Goal: Information Seeking & Learning: Learn about a topic

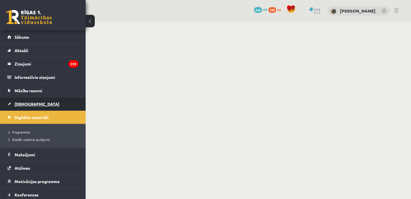
click at [33, 105] on link "[DEMOGRAPHIC_DATA]" at bounding box center [42, 104] width 71 height 13
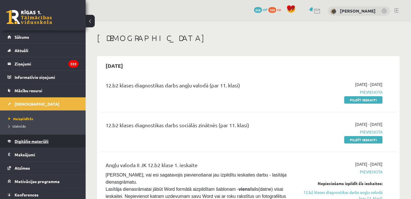
click at [26, 144] on link "Digitālie materiāli" at bounding box center [42, 141] width 71 height 13
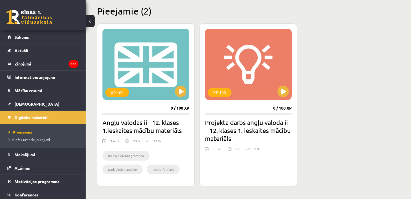
scroll to position [176, 0]
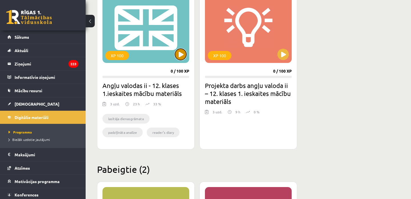
click at [179, 56] on button at bounding box center [180, 54] width 11 height 11
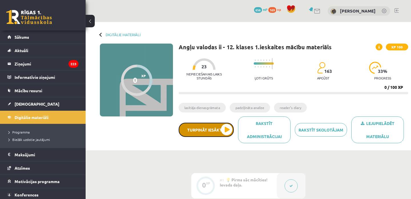
click at [215, 131] on button "Turpināt iesākto" at bounding box center [206, 130] width 55 height 14
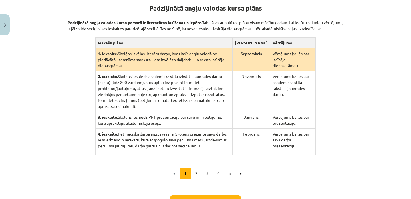
scroll to position [156, 0]
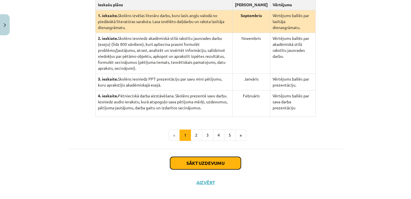
click at [203, 157] on button "Sākt uzdevumu" at bounding box center [205, 163] width 71 height 13
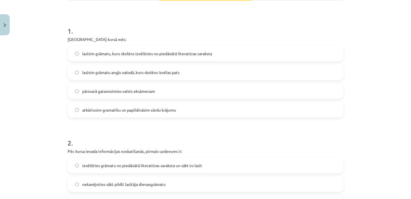
scroll to position [130, 0]
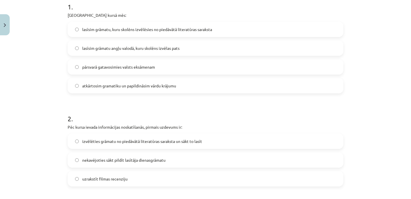
click at [192, 50] on label "lasīsim grāmatu angļu valodā, kuru skolēns izvēlas pats" at bounding box center [205, 48] width 275 height 14
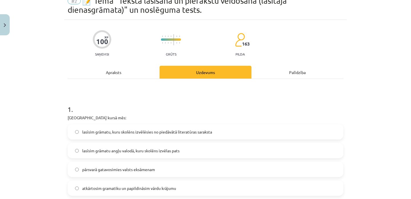
scroll to position [0, 0]
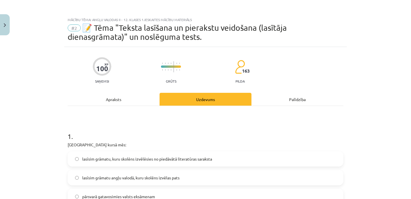
click at [119, 100] on div "Apraksts" at bounding box center [114, 99] width 92 height 13
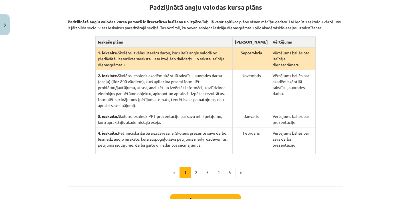
scroll to position [120, 0]
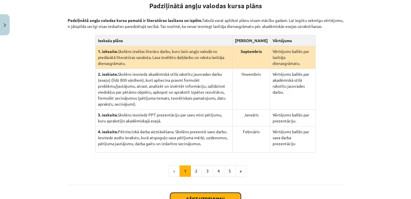
click at [203, 193] on button "Sākt uzdevumu" at bounding box center [205, 199] width 71 height 13
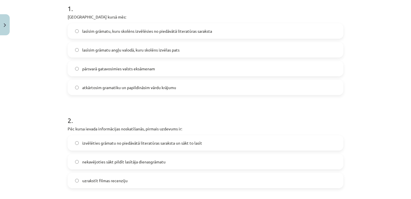
scroll to position [139, 0]
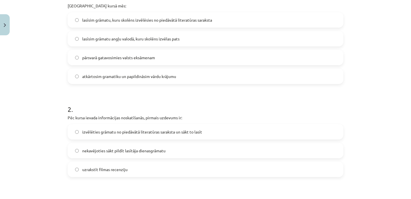
click at [159, 22] on span "lasīsim grāmatu, kuru skolēns izvēlēsies no piedāvātā literatūras saraksta" at bounding box center [147, 20] width 130 height 6
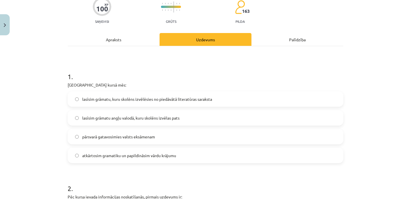
scroll to position [87, 0]
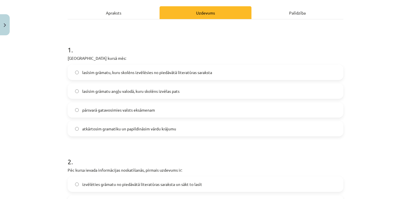
click at [109, 115] on label "pārsvarā gatavosimies valsts eksāmenam" at bounding box center [205, 110] width 275 height 14
click at [126, 15] on div "Apraksts" at bounding box center [114, 12] width 92 height 13
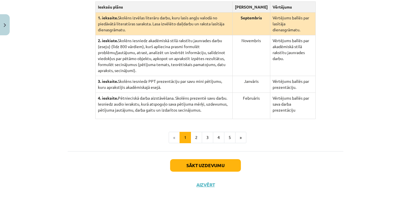
scroll to position [152, 0]
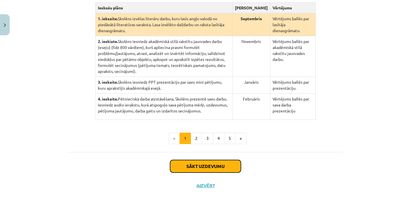
click at [184, 160] on button "Sākt uzdevumu" at bounding box center [205, 166] width 71 height 13
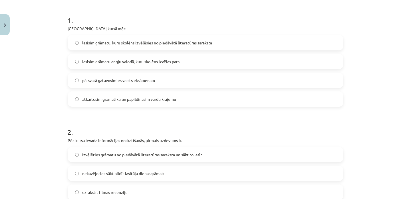
scroll to position [115, 0]
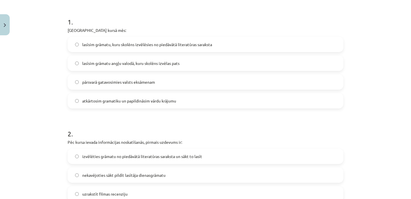
click at [141, 64] on span "lasīsim grāmatu angļu valodā, kuru skolēns izvēlas pats" at bounding box center [130, 64] width 97 height 6
click at [139, 88] on label "pārsvarā gatavosimies valsts eksāmenam" at bounding box center [205, 82] width 275 height 14
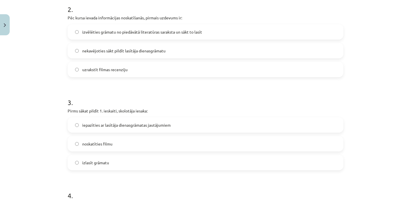
scroll to position [239, 0]
click at [130, 35] on span "izvēlēties grāmatu no piedāvātā literatūras saraksta un sākt to lasīt" at bounding box center [142, 33] width 120 height 6
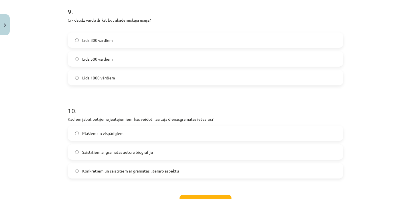
scroll to position [917, 0]
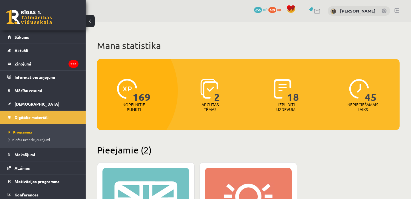
scroll to position [176, 0]
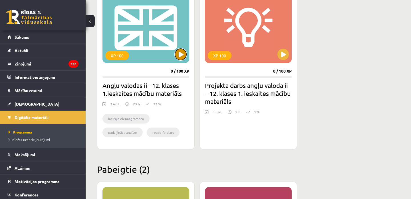
click at [181, 52] on button at bounding box center [180, 54] width 11 height 11
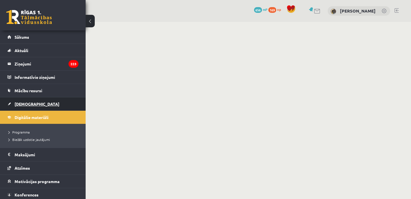
click at [68, 106] on link "[DEMOGRAPHIC_DATA]" at bounding box center [42, 104] width 71 height 13
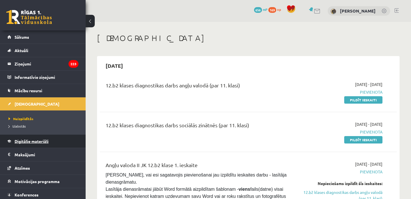
click at [32, 139] on link "Digitālie materiāli" at bounding box center [42, 141] width 71 height 13
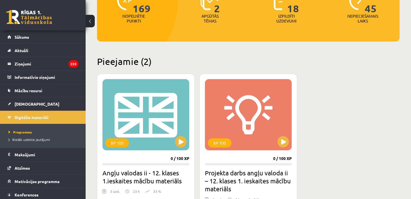
scroll to position [141, 0]
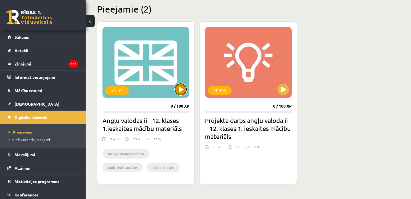
click at [180, 87] on button at bounding box center [180, 89] width 11 height 11
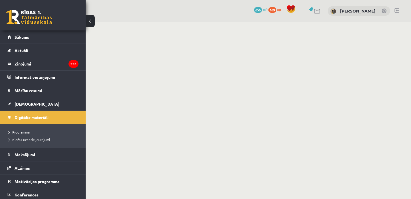
click at [227, 42] on body "0 Dāvanas 656 mP 169 xp [PERSON_NAME] Sākums Aktuāli Kā mācīties eSKOLĀ Kontakt…" at bounding box center [205, 99] width 411 height 199
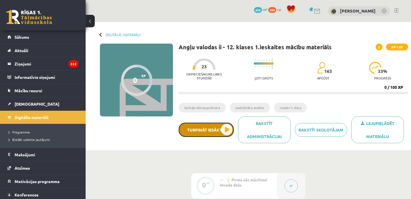
click at [209, 128] on button "Turpināt iesākto" at bounding box center [206, 130] width 55 height 14
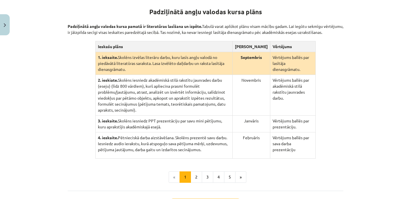
scroll to position [156, 0]
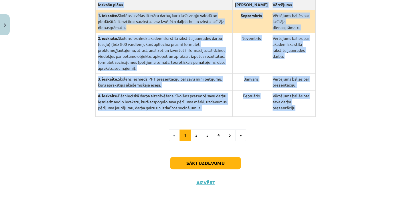
drag, startPoint x: 148, startPoint y: 33, endPoint x: 299, endPoint y: 104, distance: 166.5
click at [299, 104] on div "Padziļinātā angļu valodas kursa plāns Padziļinātā angļu valodas kursa pamatā ir…" at bounding box center [206, 36] width 276 height 161
copy div "Loremipsumd sitam consect adipi elits Doeiusmodte incid utlabor etdol magnaa en…"
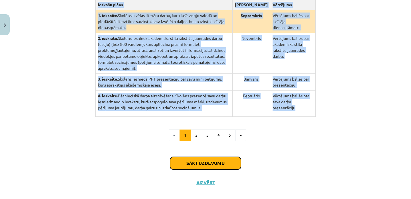
click at [199, 157] on button "Sākt uzdevumu" at bounding box center [205, 163] width 71 height 13
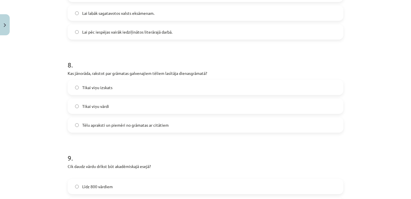
scroll to position [917, 0]
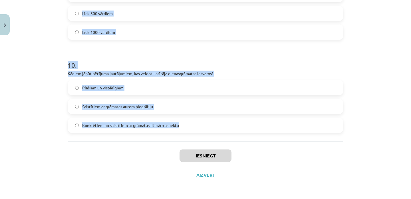
drag, startPoint x: 68, startPoint y: 130, endPoint x: 179, endPoint y: 124, distance: 110.9
copy form "Padziļinātajā kursā mēs: lasīsim grāmatu, kuru skolēns izvēlēsies no piedāvātā …"
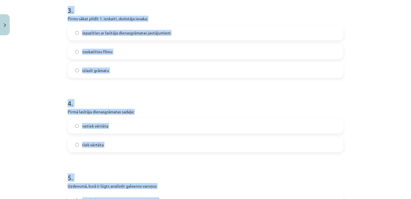
scroll to position [28, 0]
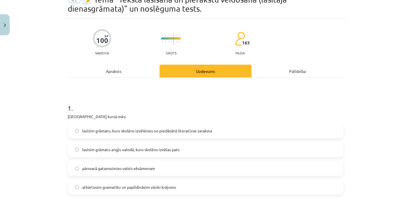
click at [44, 92] on div "Mācību tēma: Angļu valodas ii - 12. klases 1.ieskaites mācību materiāls #2 📝 Tē…" at bounding box center [205, 99] width 411 height 199
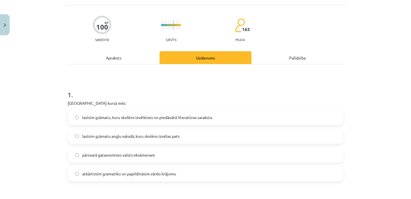
click at [114, 111] on label "lasīsim grāmatu, kuru skolēns izvēlēsies no piedāvātā literatūras saraksta" at bounding box center [205, 117] width 275 height 14
click at [114, 113] on label "lasīsim grāmatu, kuru skolēns izvēlēsies no piedāvātā literatūras saraksta" at bounding box center [205, 117] width 275 height 14
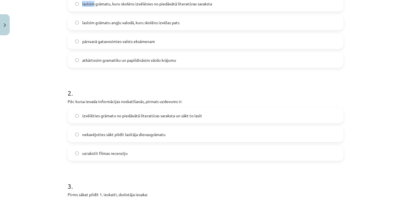
scroll to position [166, 0]
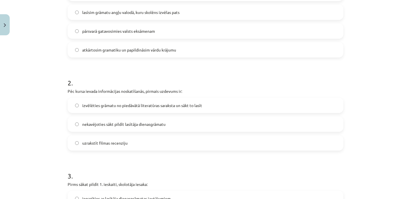
click at [120, 104] on span "izvēlēties grāmatu no piedāvātā literatūras saraksta un sākt to lasīt" at bounding box center [142, 106] width 120 height 6
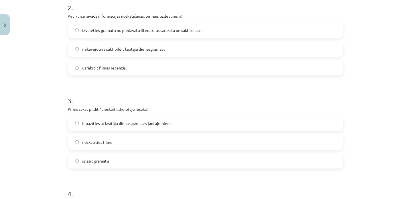
scroll to position [266, 0]
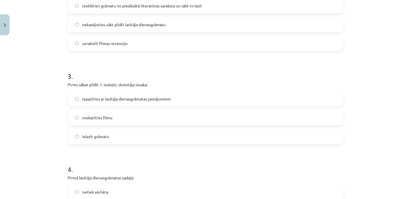
click at [117, 100] on span "iepazīties ar lasītāja dienasgrāmatas jautājumiem" at bounding box center [126, 99] width 88 height 6
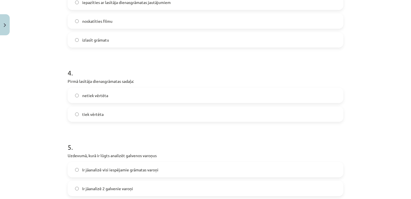
scroll to position [403, 0]
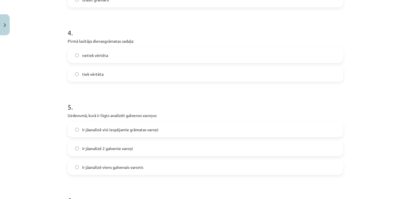
click at [148, 80] on label "tiek vērtēta" at bounding box center [205, 74] width 275 height 14
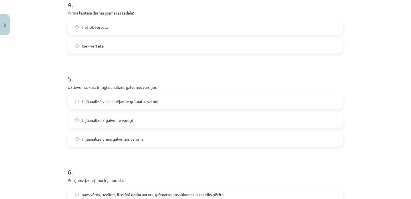
scroll to position [463, 0]
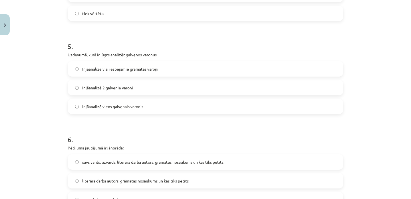
click at [142, 89] on label "Ir jāanalizē 2 galvenie varoņi" at bounding box center [205, 88] width 275 height 14
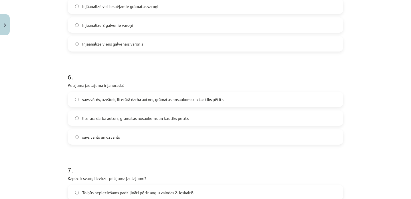
click at [106, 116] on span "literārā darba autors, grāmatas nosaukums un kas tiks pētīts" at bounding box center [135, 119] width 106 height 6
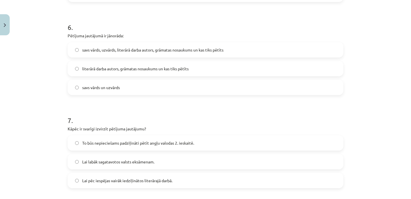
scroll to position [605, 0]
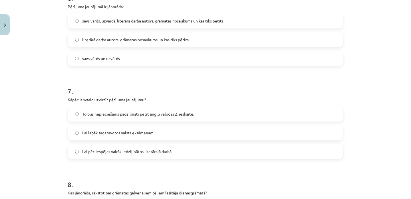
click at [134, 112] on span "To būs nepieciešams padziļināti pētīt angļu valodas 2. ieskaitē." at bounding box center [138, 114] width 112 height 6
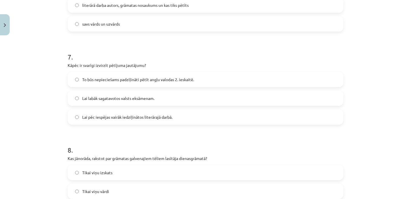
scroll to position [698, 0]
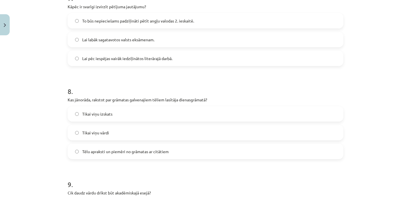
click at [117, 149] on span "Tēlu apraksti un piemēri no grāmatas ar citātiem" at bounding box center [125, 152] width 86 height 6
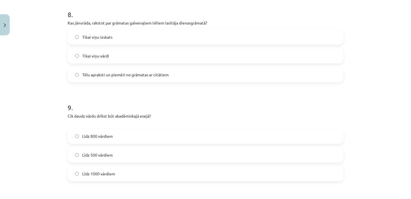
scroll to position [787, 0]
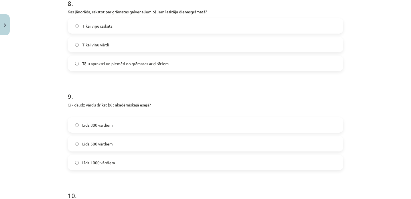
click at [134, 122] on label "Līdz 800 vārdiem" at bounding box center [205, 125] width 275 height 14
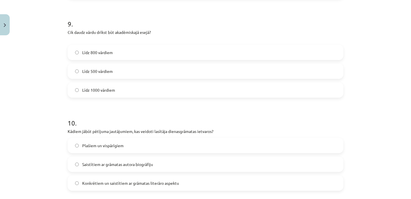
scroll to position [880, 0]
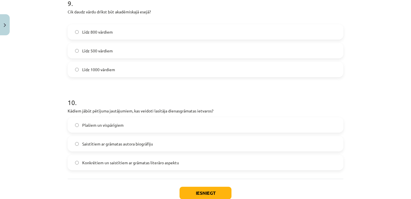
click at [134, 122] on label "Plašiem un vispārīgiem" at bounding box center [205, 125] width 275 height 14
click at [158, 162] on span "Konkrētiem un saistītiem ar grāmatas literāro aspektu" at bounding box center [130, 163] width 97 height 6
click at [197, 193] on button "Iesniegt" at bounding box center [206, 193] width 52 height 13
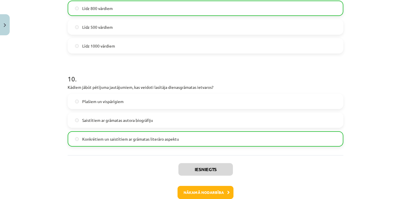
scroll to position [935, 0]
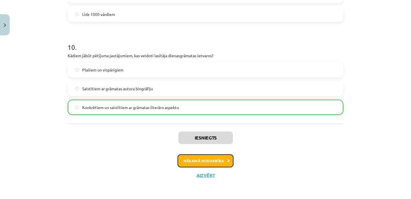
click at [218, 158] on button "Nākamā nodarbība" at bounding box center [206, 161] width 56 height 13
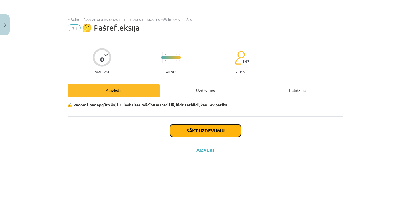
click at [211, 131] on button "Sākt uzdevumu" at bounding box center [205, 131] width 71 height 13
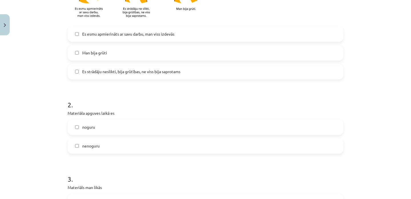
scroll to position [160, 0]
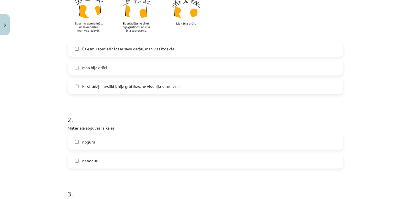
click at [174, 48] on span "Es esmu apmierināts ar savu darbu, man viss izdevās" at bounding box center [128, 49] width 92 height 6
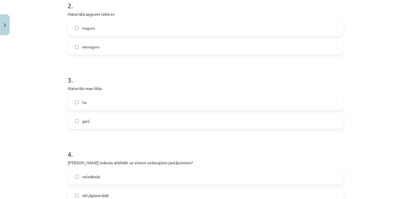
scroll to position [273, 0]
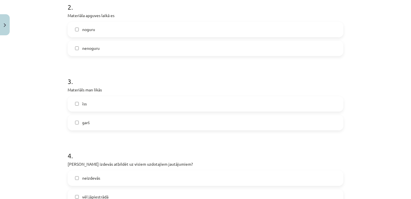
click at [165, 45] on label "nenoguru" at bounding box center [205, 48] width 275 height 14
click at [130, 109] on label "īss" at bounding box center [205, 104] width 275 height 14
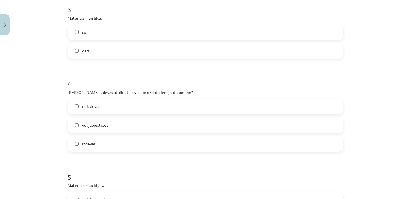
scroll to position [372, 0]
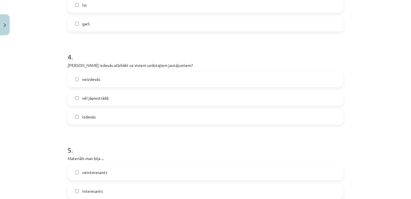
click at [131, 95] on label "vēl jāpiestrādā" at bounding box center [205, 98] width 275 height 14
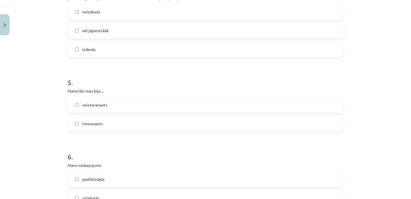
scroll to position [459, 0]
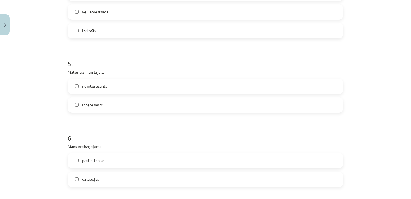
click at [127, 102] on label "interesants" at bounding box center [205, 105] width 275 height 14
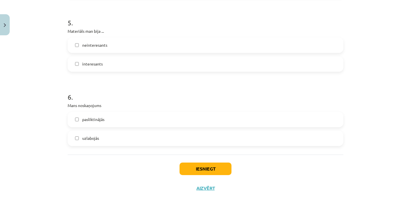
scroll to position [513, 0]
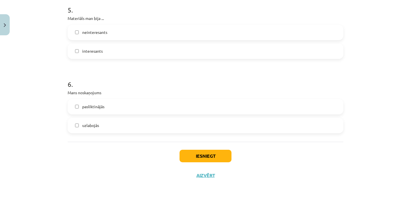
click at [126, 108] on label "pasliktinājās" at bounding box center [205, 107] width 275 height 14
click at [140, 121] on label "uzlabojās" at bounding box center [205, 126] width 275 height 14
click at [136, 112] on label "pasliktinājās" at bounding box center [205, 107] width 275 height 14
click at [205, 157] on button "Iesniegt" at bounding box center [206, 156] width 52 height 13
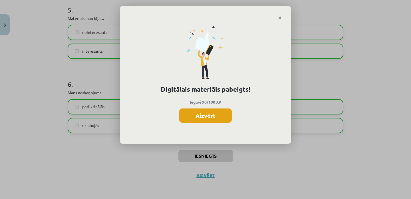
click at [209, 119] on button "Aizvērt" at bounding box center [205, 116] width 53 height 14
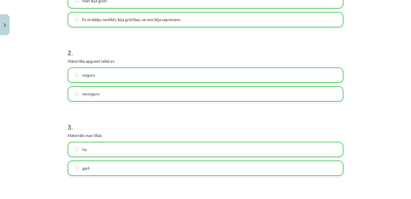
scroll to position [0, 0]
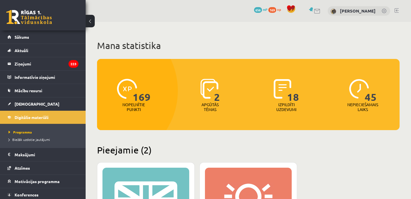
scroll to position [141, 0]
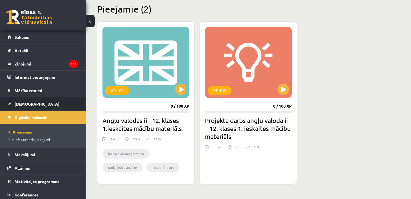
click at [58, 102] on link "[DEMOGRAPHIC_DATA]" at bounding box center [42, 104] width 71 height 13
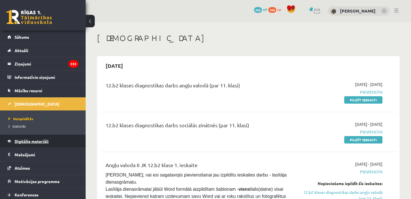
click at [39, 139] on link "Digitālie materiāli" at bounding box center [42, 141] width 71 height 13
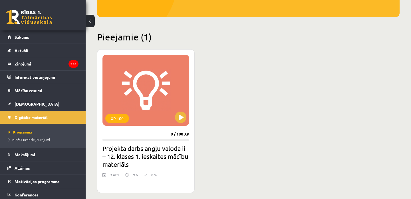
scroll to position [120, 0]
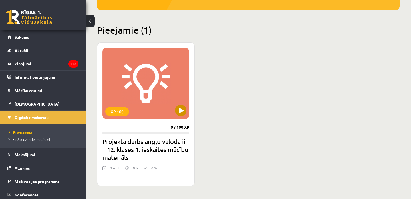
click at [157, 96] on div "XP 100" at bounding box center [145, 83] width 87 height 71
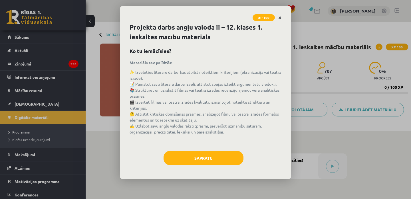
click at [281, 16] on icon "Close" at bounding box center [279, 18] width 3 height 4
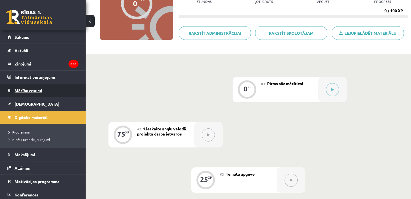
scroll to position [16, 0]
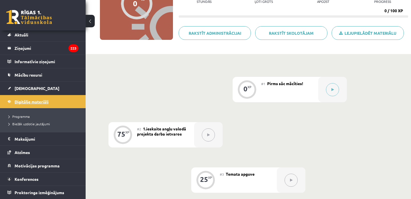
click at [47, 102] on span "Digitālie materiāli" at bounding box center [32, 101] width 34 height 5
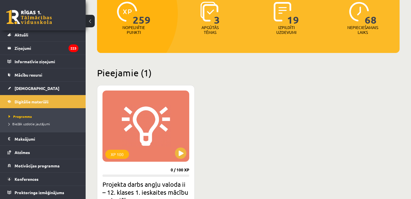
scroll to position [77, 0]
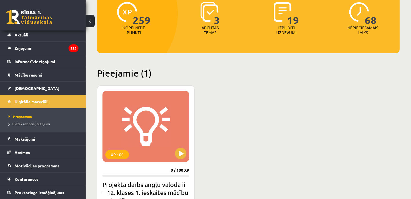
click at [91, 23] on button at bounding box center [90, 21] width 9 height 13
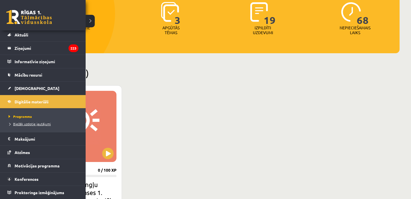
click at [35, 124] on span "Biežāk uzdotie jautājumi" at bounding box center [29, 124] width 44 height 5
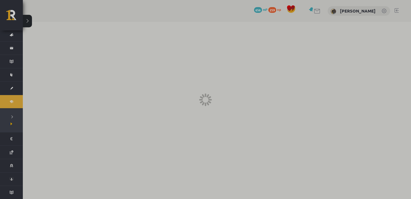
click at [13, 60] on div at bounding box center [205, 99] width 411 height 199
click at [144, 103] on div at bounding box center [205, 99] width 411 height 199
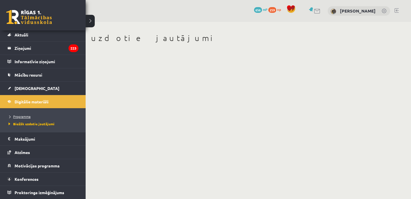
click at [27, 117] on span "Programma" at bounding box center [18, 116] width 23 height 5
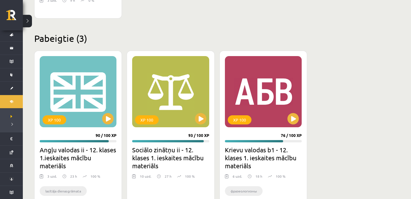
scroll to position [335, 0]
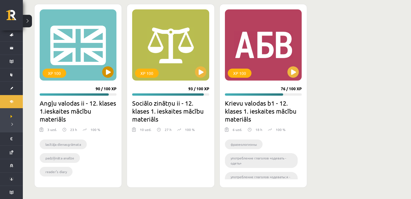
click at [108, 79] on div "XP 100" at bounding box center [78, 44] width 77 height 71
click at [50, 65] on div "XP 100" at bounding box center [78, 44] width 77 height 71
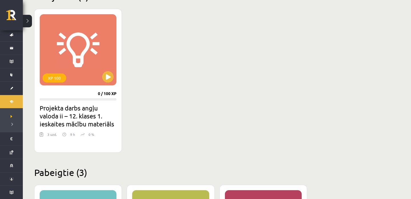
scroll to position [76, 0]
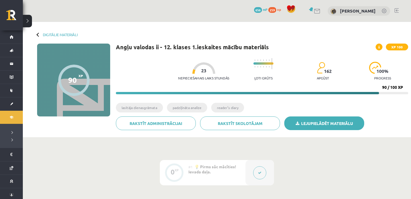
click at [334, 122] on link "Lejupielādēt materiālu" at bounding box center [324, 124] width 80 height 14
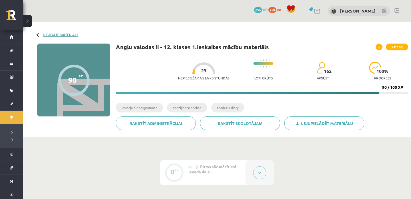
click at [45, 35] on link "Digitālie materiāli" at bounding box center [60, 35] width 35 height 4
click at [66, 35] on link "Digitālie materiāli" at bounding box center [60, 35] width 35 height 4
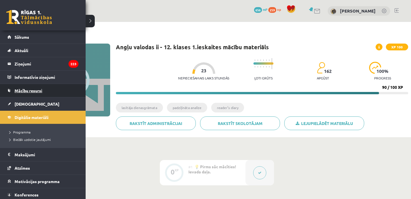
click at [33, 86] on link "Mācību resursi" at bounding box center [42, 90] width 71 height 13
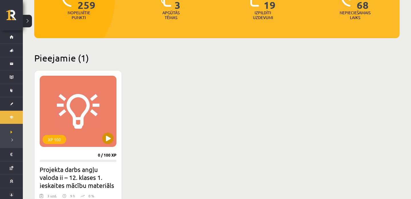
scroll to position [93, 0]
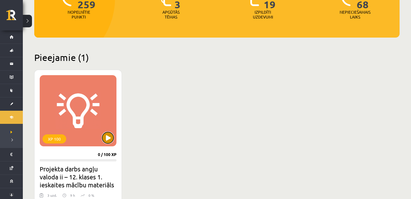
click at [107, 136] on button at bounding box center [107, 137] width 11 height 11
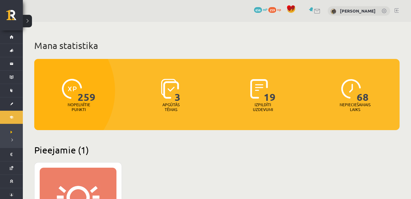
scroll to position [93, 0]
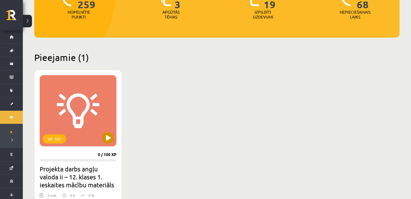
click at [115, 136] on div "XP 100" at bounding box center [78, 110] width 77 height 71
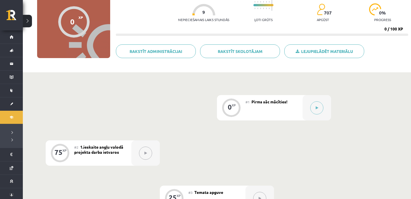
scroll to position [89, 0]
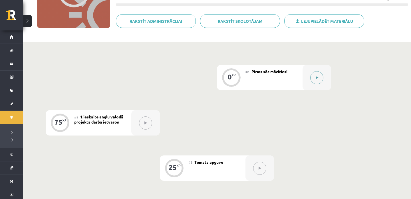
click at [317, 75] on button at bounding box center [316, 77] width 13 height 13
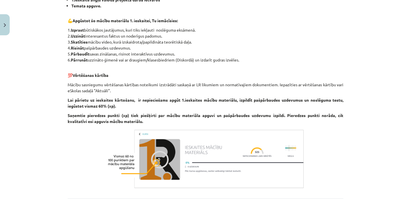
scroll to position [199, 0]
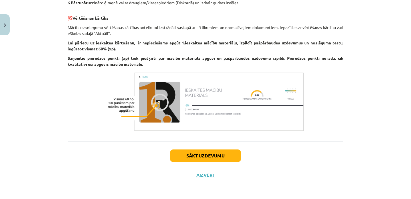
click at [162, 104] on img at bounding box center [206, 102] width 200 height 63
click at [198, 156] on button "Sākt uzdevumu" at bounding box center [205, 156] width 71 height 13
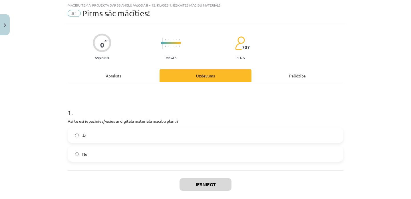
scroll to position [14, 0]
click at [188, 134] on label "Jā" at bounding box center [205, 136] width 275 height 14
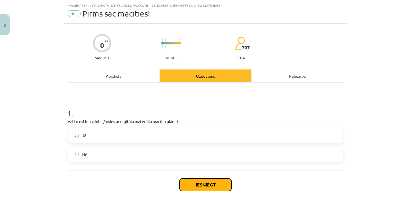
click at [203, 182] on button "Iesniegt" at bounding box center [206, 185] width 52 height 13
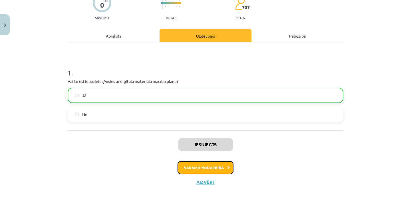
click at [206, 169] on button "Nākamā nodarbība" at bounding box center [206, 168] width 56 height 13
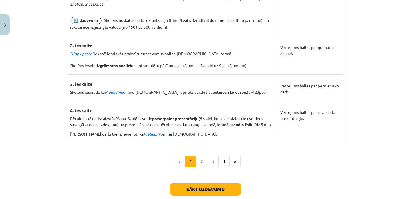
scroll to position [443, 0]
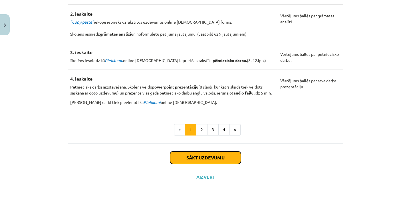
click at [203, 154] on button "Sākt uzdevumu" at bounding box center [205, 158] width 71 height 13
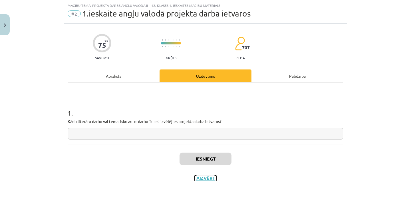
click at [202, 180] on button "Aizvērt" at bounding box center [206, 179] width 22 height 6
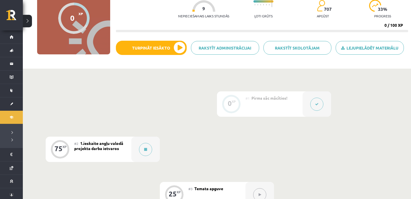
scroll to position [0, 0]
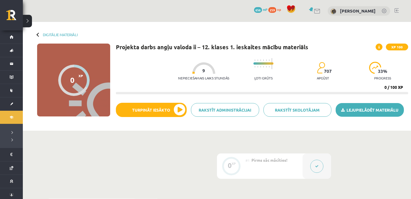
click at [362, 112] on link "Lejupielādēt materiālu" at bounding box center [370, 110] width 68 height 14
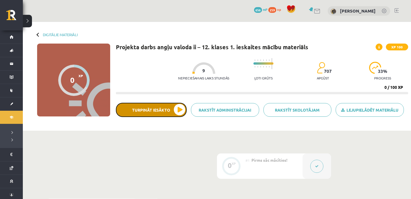
click at [147, 114] on button "Turpināt iesākto" at bounding box center [151, 110] width 71 height 14
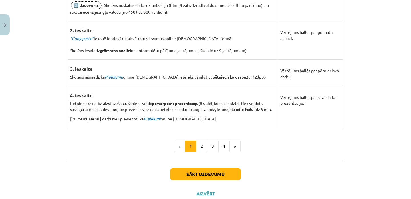
scroll to position [436, 0]
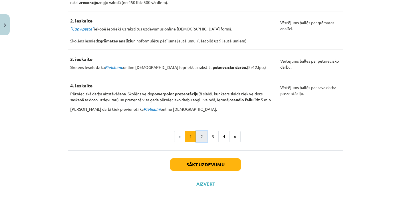
click at [203, 136] on button "2" at bounding box center [201, 136] width 11 height 11
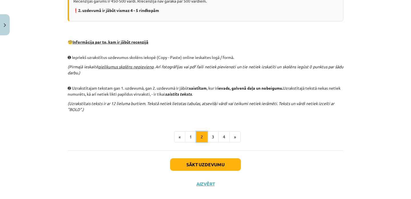
scroll to position [362, 0]
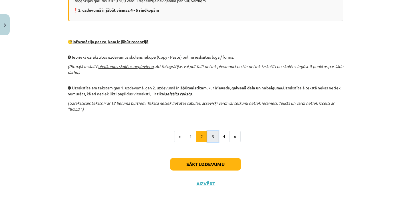
click at [209, 135] on button "3" at bounding box center [212, 136] width 11 height 11
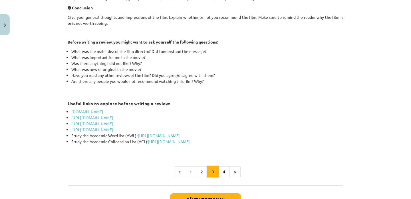
scroll to position [267, 0]
click at [107, 118] on link "https://www.metacritic.com" at bounding box center [92, 118] width 42 height 5
click at [90, 111] on link "www.imdb.com" at bounding box center [87, 112] width 32 height 5
click at [223, 172] on button "4" at bounding box center [223, 172] width 11 height 11
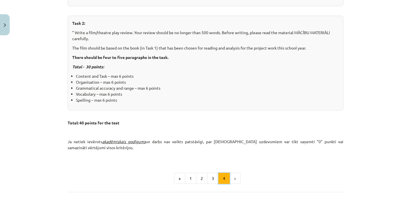
scroll to position [279, 0]
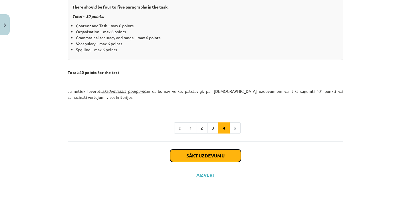
click at [223, 156] on button "Sākt uzdevumu" at bounding box center [205, 156] width 71 height 13
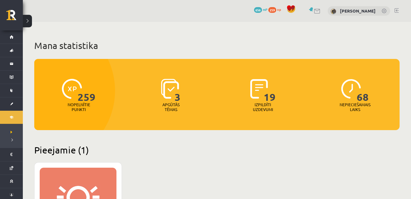
scroll to position [93, 0]
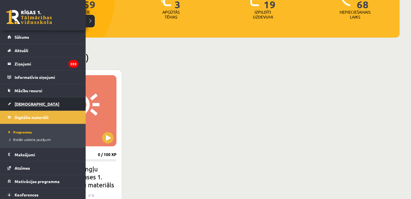
click at [39, 106] on link "[DEMOGRAPHIC_DATA]" at bounding box center [42, 104] width 71 height 13
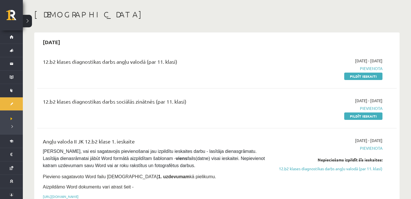
scroll to position [17, 0]
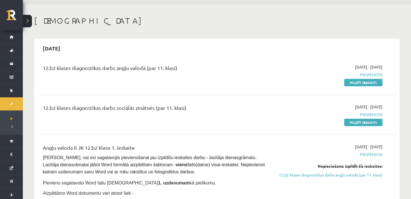
click at [0, 98] on link "[DEMOGRAPHIC_DATA]" at bounding box center [11, 104] width 23 height 13
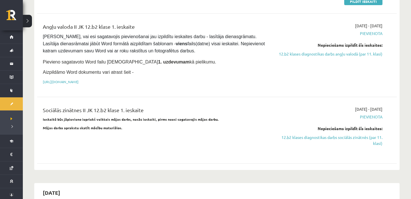
scroll to position [138, 0]
click at [78, 81] on link "[URL][DOMAIN_NAME]" at bounding box center [61, 82] width 36 height 5
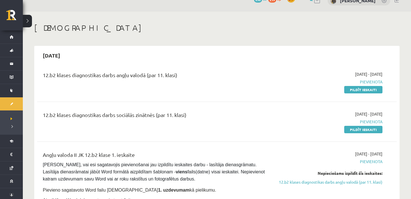
scroll to position [11, 0]
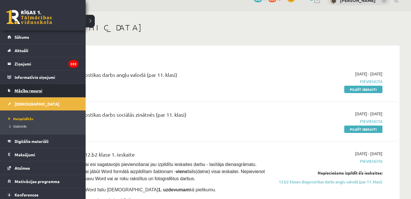
click at [33, 94] on link "Mācību resursi" at bounding box center [42, 90] width 71 height 13
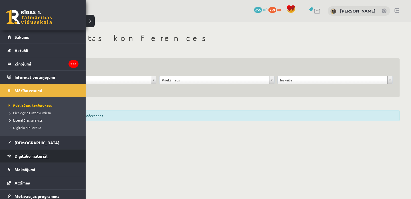
click at [23, 157] on span "Digitālie materiāli" at bounding box center [32, 156] width 34 height 5
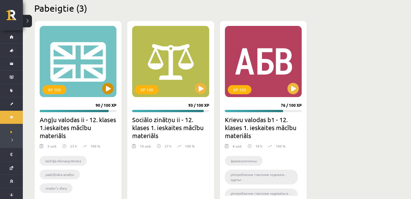
scroll to position [317, 0]
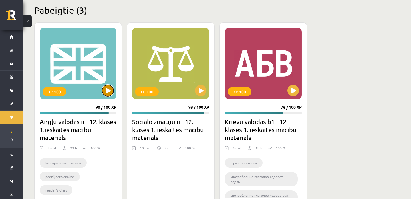
click at [110, 90] on button at bounding box center [107, 90] width 11 height 11
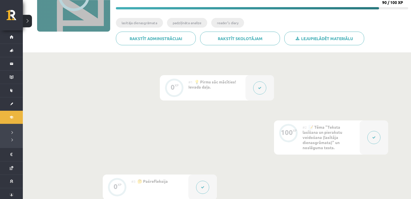
scroll to position [85, 0]
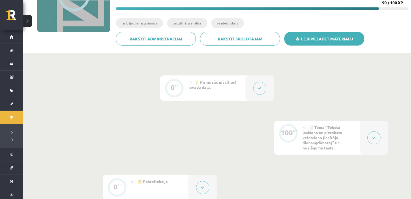
click at [314, 39] on link "Lejupielādēt materiālu" at bounding box center [324, 39] width 80 height 14
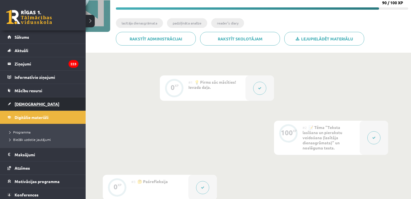
click at [25, 100] on link "[DEMOGRAPHIC_DATA]" at bounding box center [42, 104] width 71 height 13
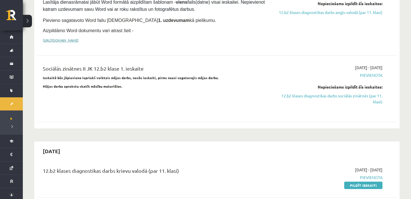
scroll to position [188, 0]
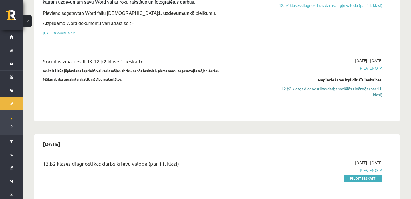
click at [347, 87] on link "12.b2 klases diagnostikas darbs sociālās zinātnēs (par 11. klasi)" at bounding box center [329, 92] width 108 height 12
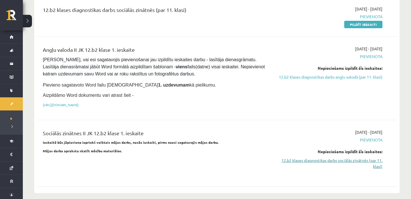
click at [372, 160] on link "12.b2 klases diagnostikas darbs sociālās zinātnēs (par 11. klasi)" at bounding box center [329, 164] width 108 height 12
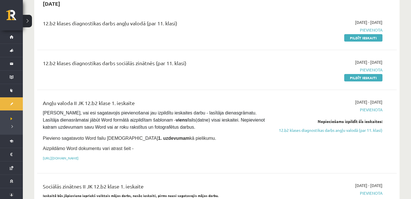
scroll to position [0, 0]
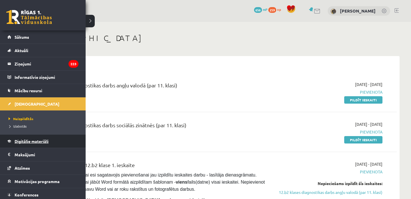
click at [25, 141] on span "Digitālie materiāli" at bounding box center [32, 141] width 34 height 5
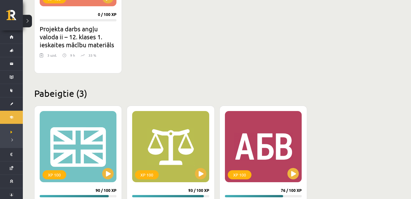
scroll to position [335, 0]
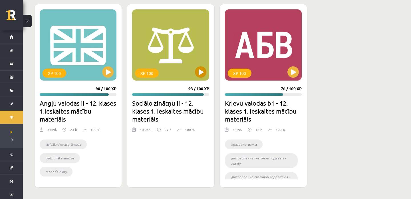
click at [190, 75] on div "XP 100" at bounding box center [170, 44] width 77 height 71
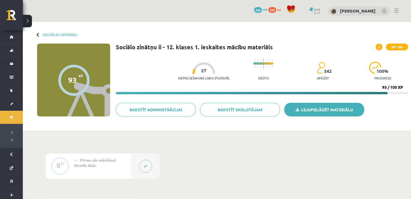
click at [301, 107] on link "Lejupielādēt materiālu" at bounding box center [324, 110] width 80 height 14
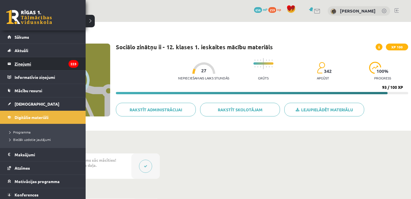
click at [29, 63] on legend "Ziņojumi 223" at bounding box center [47, 63] width 64 height 13
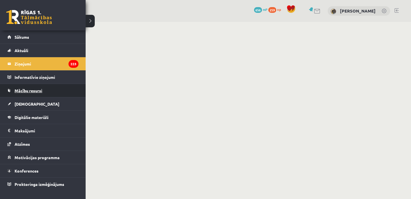
click at [21, 89] on span "Mācību resursi" at bounding box center [29, 90] width 28 height 5
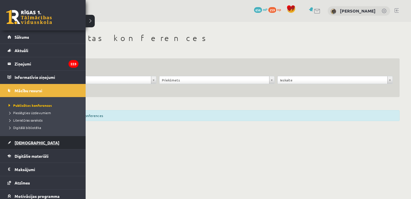
click at [19, 148] on link "[DEMOGRAPHIC_DATA]" at bounding box center [42, 142] width 71 height 13
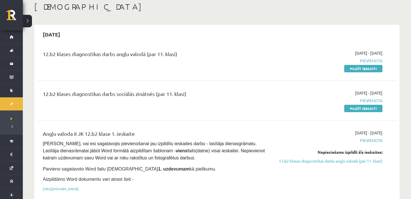
scroll to position [31, 0]
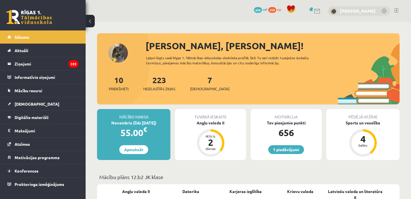
click at [350, 11] on link "[PERSON_NAME]" at bounding box center [358, 11] width 36 height 6
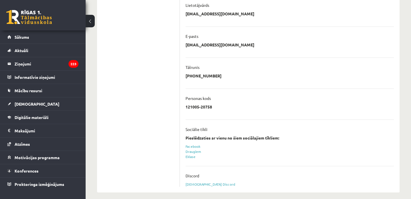
scroll to position [138, 0]
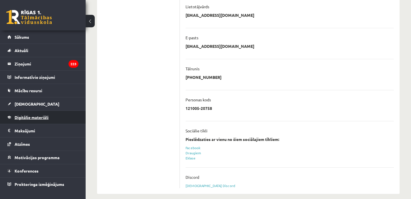
click at [30, 120] on link "Digitālie materiāli" at bounding box center [42, 117] width 71 height 13
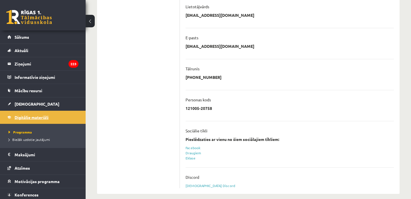
click at [32, 119] on span "Digitālie materiāli" at bounding box center [32, 117] width 34 height 5
click at [32, 106] on link "[DEMOGRAPHIC_DATA]" at bounding box center [42, 104] width 71 height 13
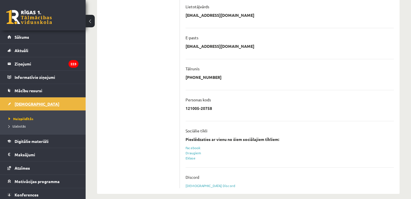
click at [27, 105] on span "[DEMOGRAPHIC_DATA]" at bounding box center [37, 104] width 45 height 5
click at [20, 152] on legend "Maksājumi 0" at bounding box center [47, 154] width 64 height 13
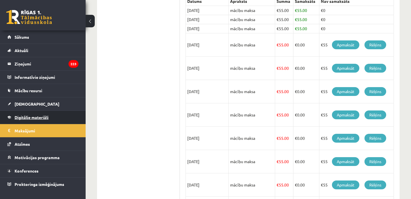
click at [37, 116] on span "Digitālie materiāli" at bounding box center [32, 117] width 34 height 5
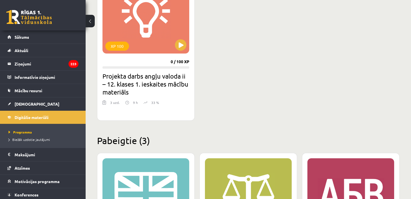
scroll to position [179, 0]
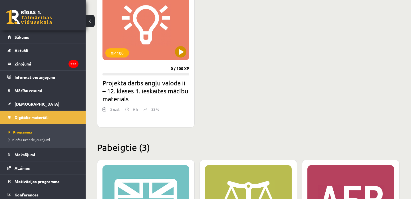
click at [165, 38] on div "XP 100" at bounding box center [145, 24] width 87 height 71
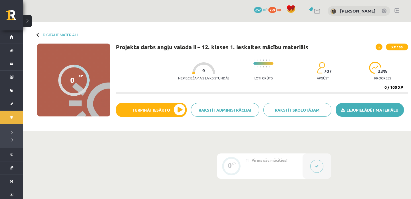
click at [355, 110] on link "Lejupielādēt materiālu" at bounding box center [370, 110] width 68 height 14
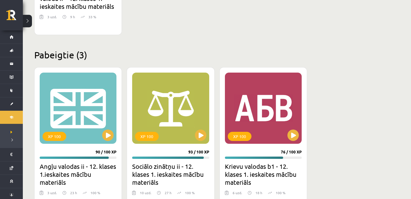
scroll to position [308, 0]
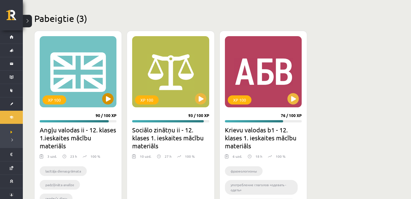
click at [100, 94] on div "XP 100" at bounding box center [78, 71] width 77 height 71
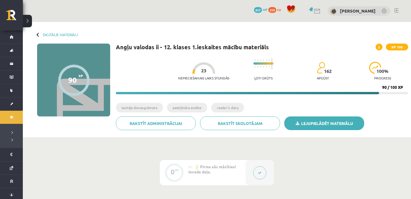
click at [300, 127] on link "Lejupielādēt materiālu" at bounding box center [324, 124] width 80 height 14
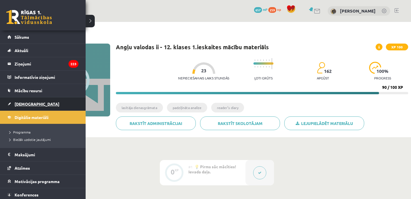
click at [22, 103] on span "[DEMOGRAPHIC_DATA]" at bounding box center [37, 104] width 45 height 5
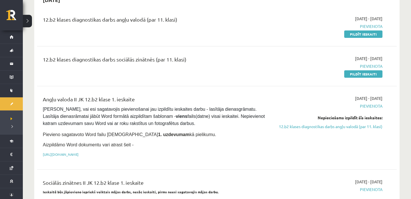
scroll to position [65, 0]
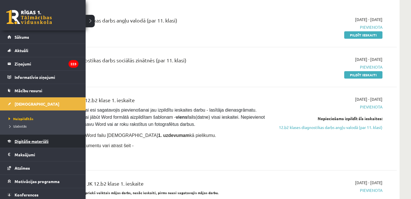
click at [24, 144] on link "Digitālie materiāli" at bounding box center [42, 141] width 71 height 13
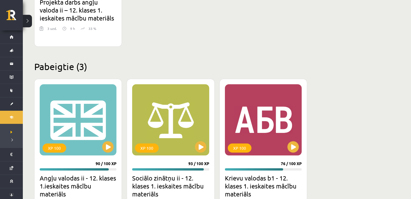
scroll to position [264, 0]
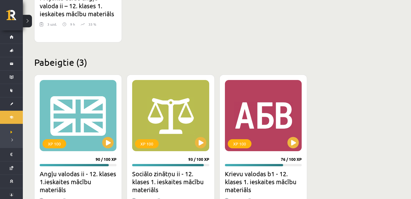
click at [129, 110] on div "XP 100 93 / 100 XP Sociālo zinātņu ii - 12. klases 1. ieskaites mācību materiāl…" at bounding box center [171, 167] width 88 height 184
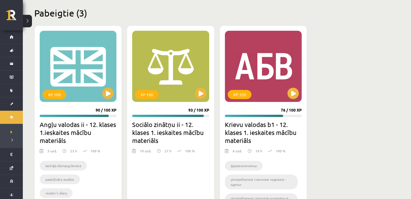
scroll to position [315, 0]
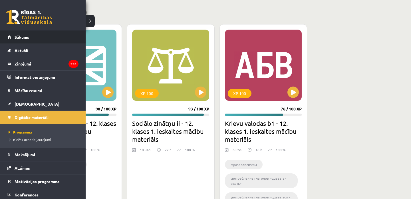
click at [32, 37] on link "Sākums" at bounding box center [42, 37] width 71 height 13
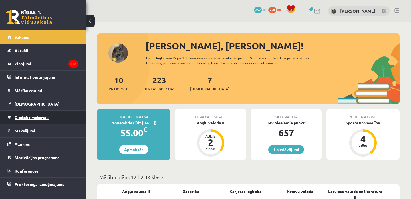
click at [31, 113] on link "Digitālie materiāli" at bounding box center [42, 117] width 71 height 13
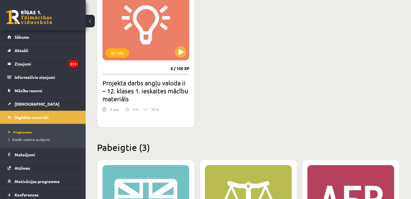
scroll to position [187, 0]
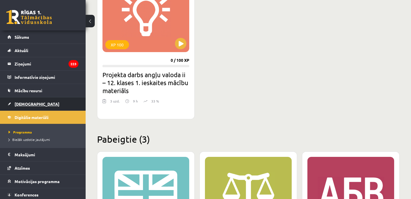
click at [28, 104] on span "[DEMOGRAPHIC_DATA]" at bounding box center [37, 104] width 45 height 5
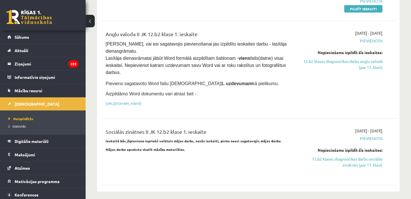
scroll to position [131, 0]
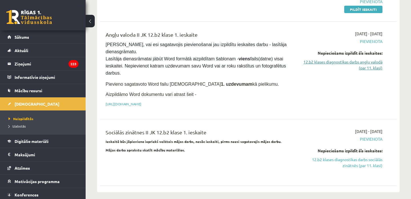
click at [350, 63] on link "12.b2 klases diagnostikas darbs angļu valodā (par 11. klasi)" at bounding box center [339, 65] width 86 height 12
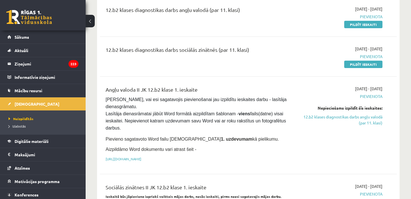
click at [237, 161] on div "Angļu valoda II JK 12.b2 klase 1. ieskaite [PERSON_NAME], vai esi sagatavojis p…" at bounding box center [196, 125] width 190 height 79
click at [141, 158] on link "[URL][DOMAIN_NAME]" at bounding box center [124, 159] width 36 height 5
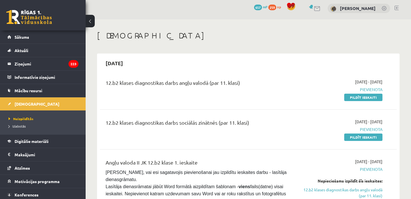
scroll to position [0, 0]
